Goal: Find specific page/section: Find specific page/section

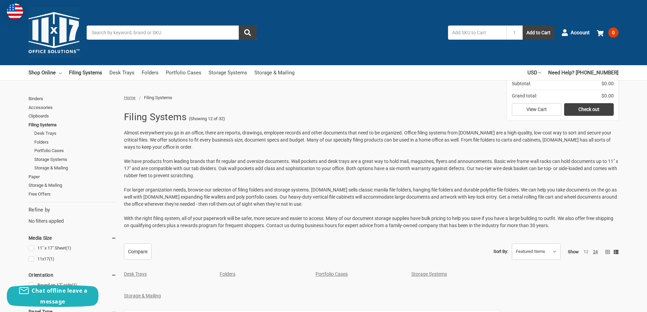
scroll to position [645, 0]
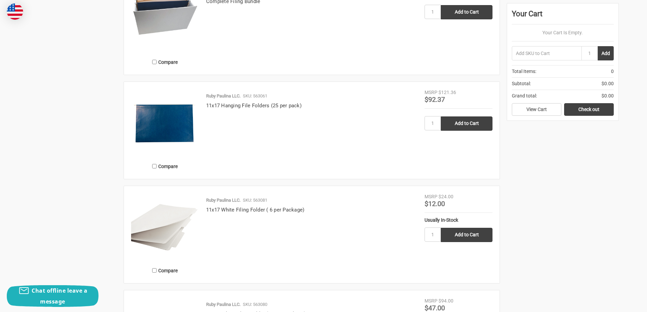
scroll to position [645, 0]
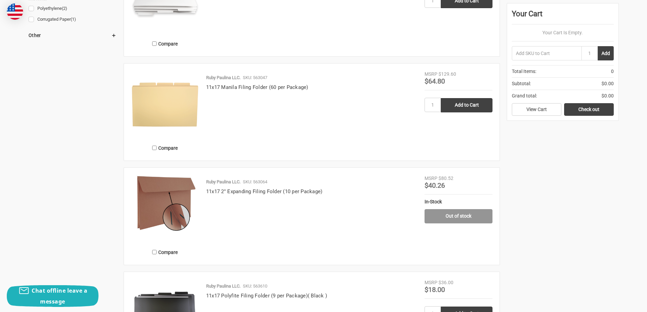
scroll to position [611, 0]
